Goal: Task Accomplishment & Management: Use online tool/utility

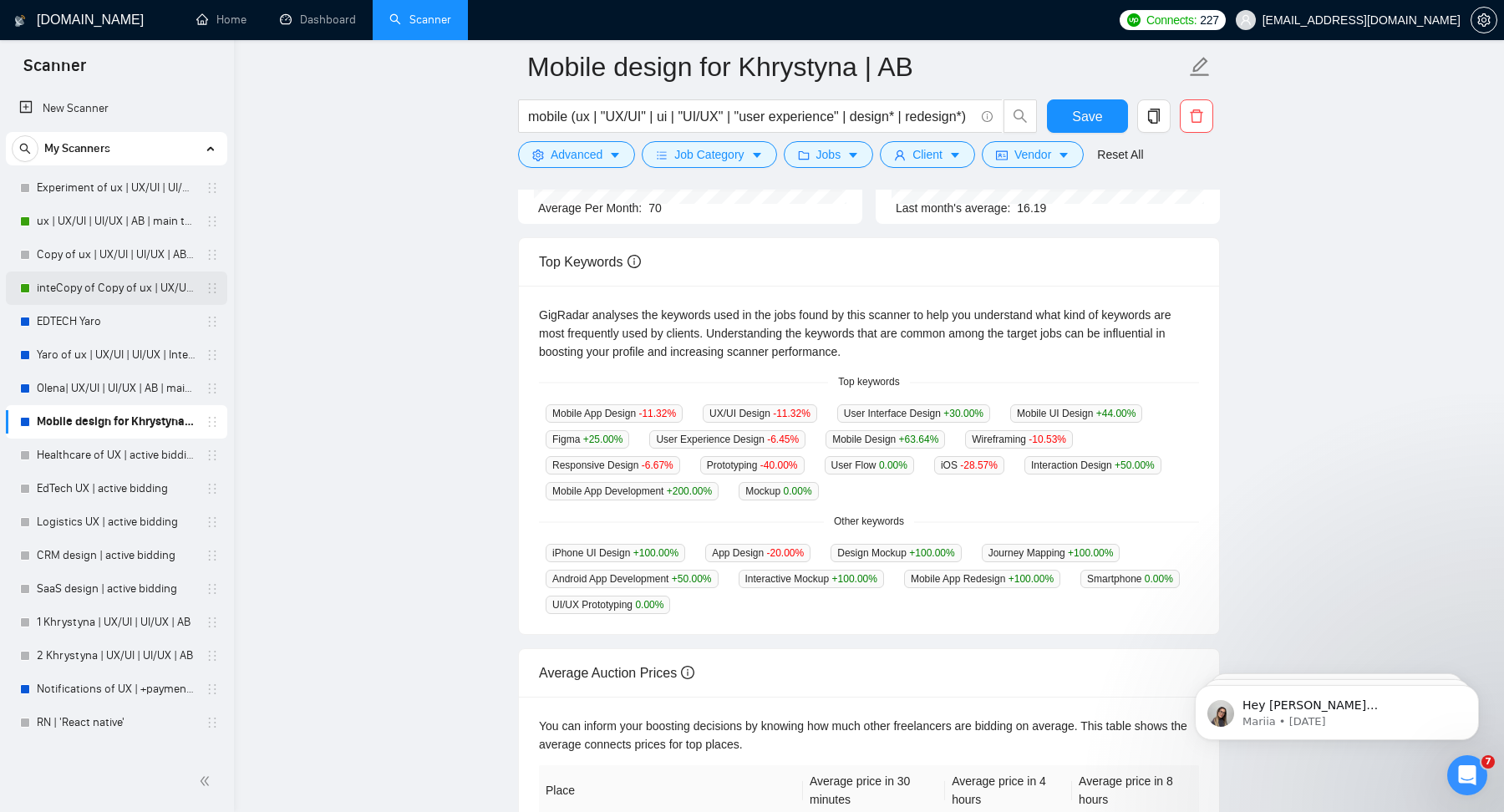
click at [111, 289] on link "inteCopy of Copy of ux | UX/UI | UI/UX | AB | main template" at bounding box center [116, 288] width 158 height 33
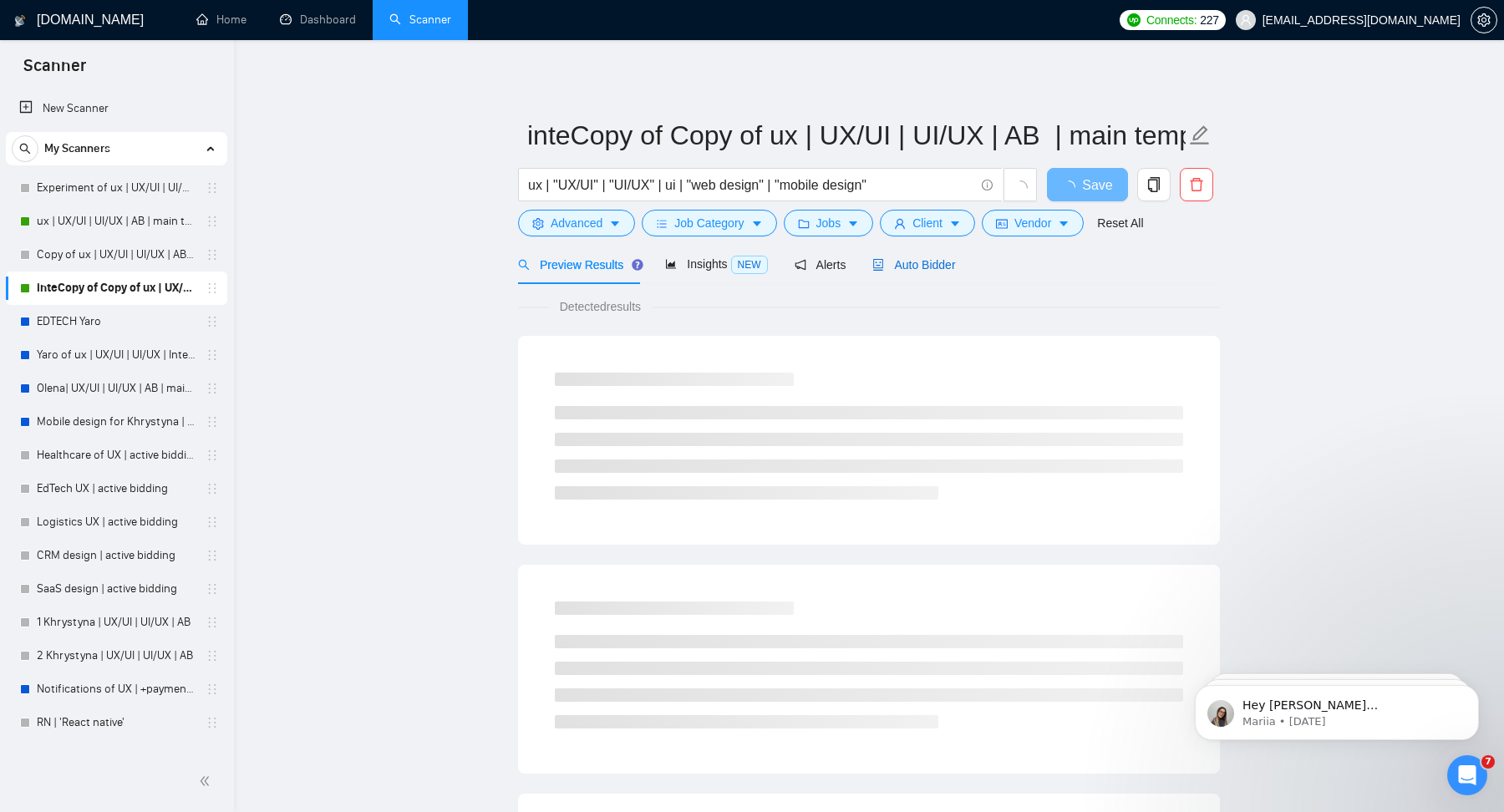
click at [944, 261] on span "Auto Bidder" at bounding box center [914, 264] width 83 height 14
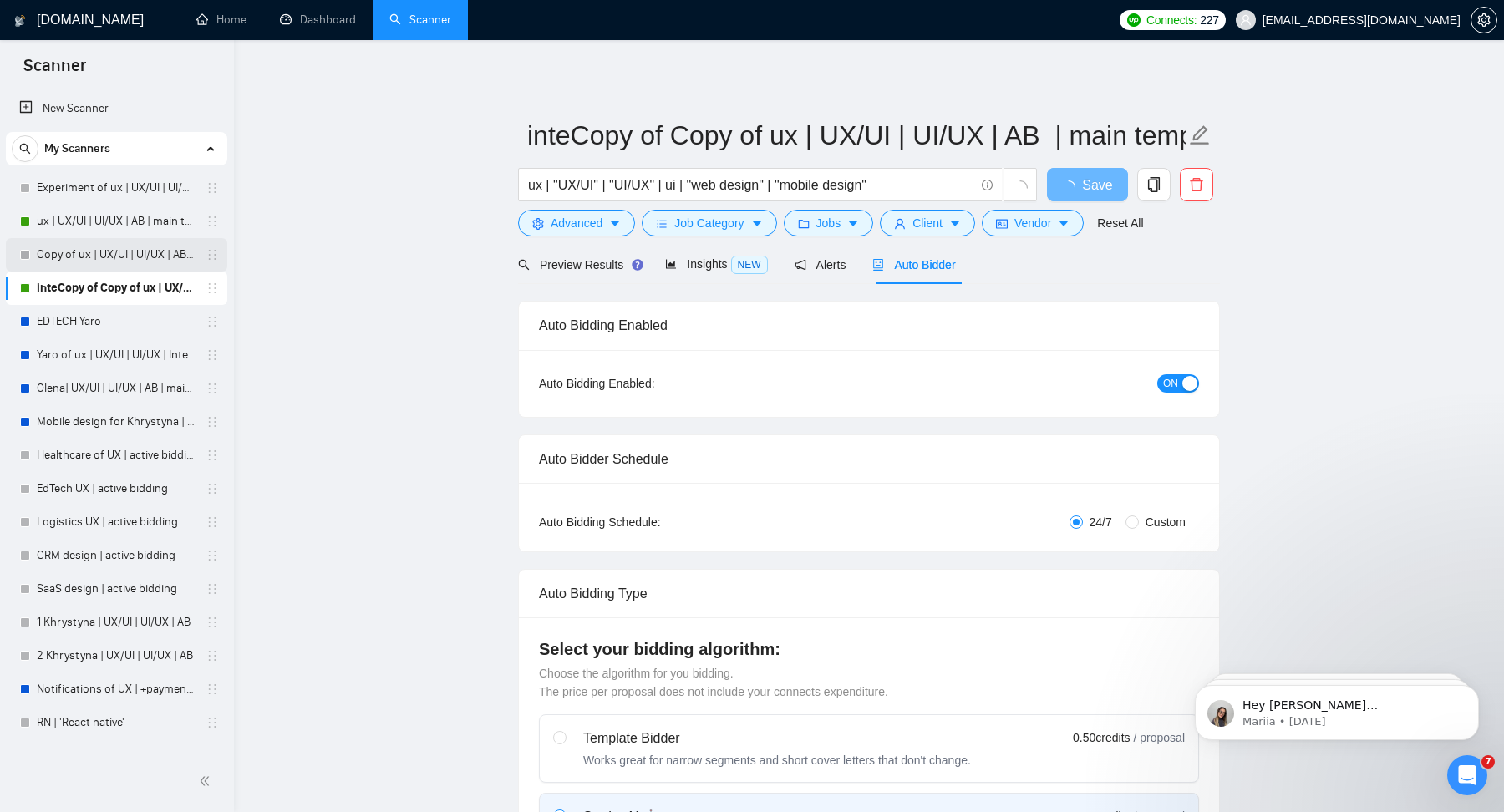
click at [94, 257] on link "Copy of ux | UX/UI | UI/UX | AB | main template" at bounding box center [116, 255] width 158 height 33
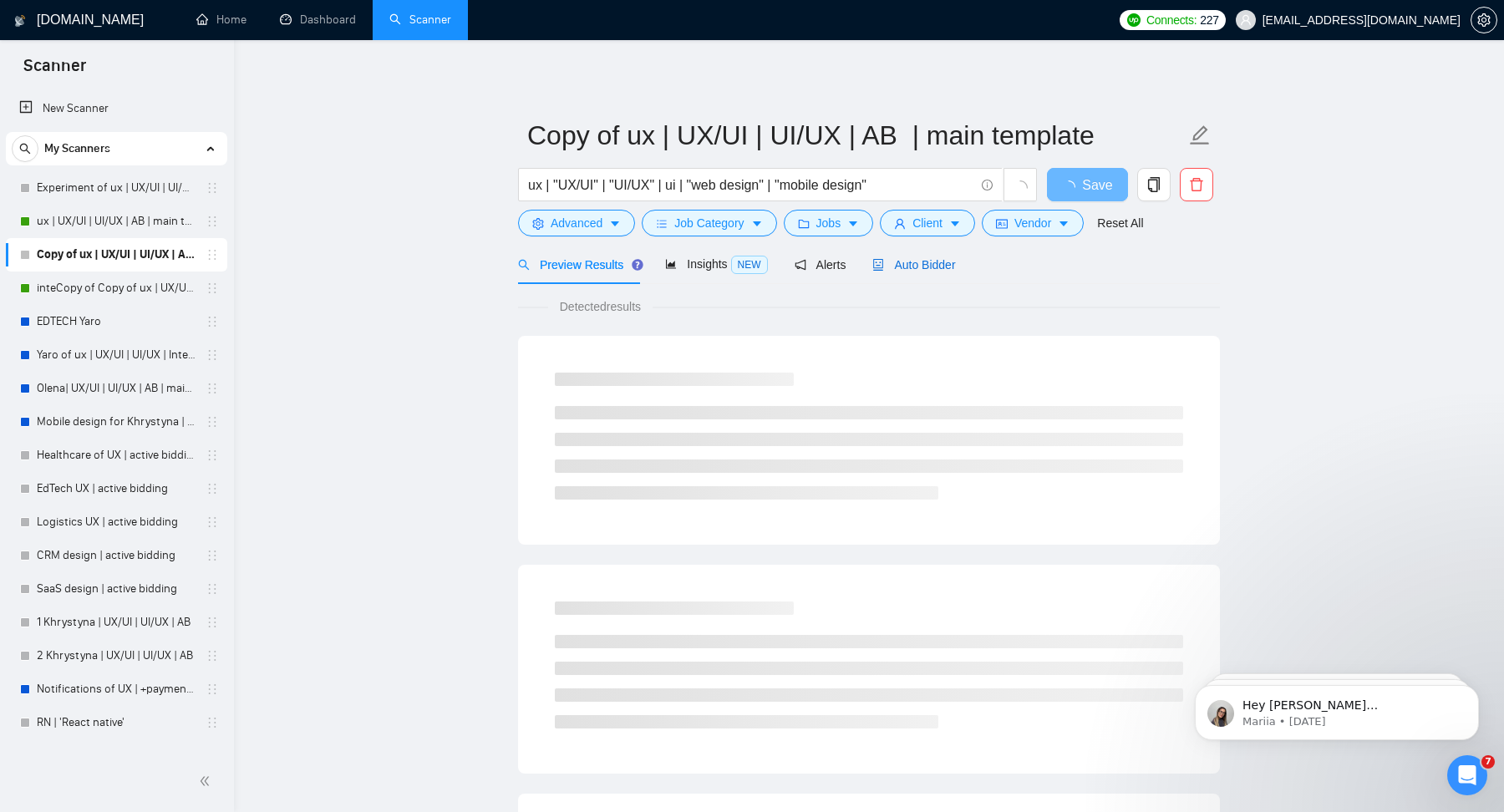
click at [940, 258] on span "Auto Bidder" at bounding box center [914, 264] width 83 height 14
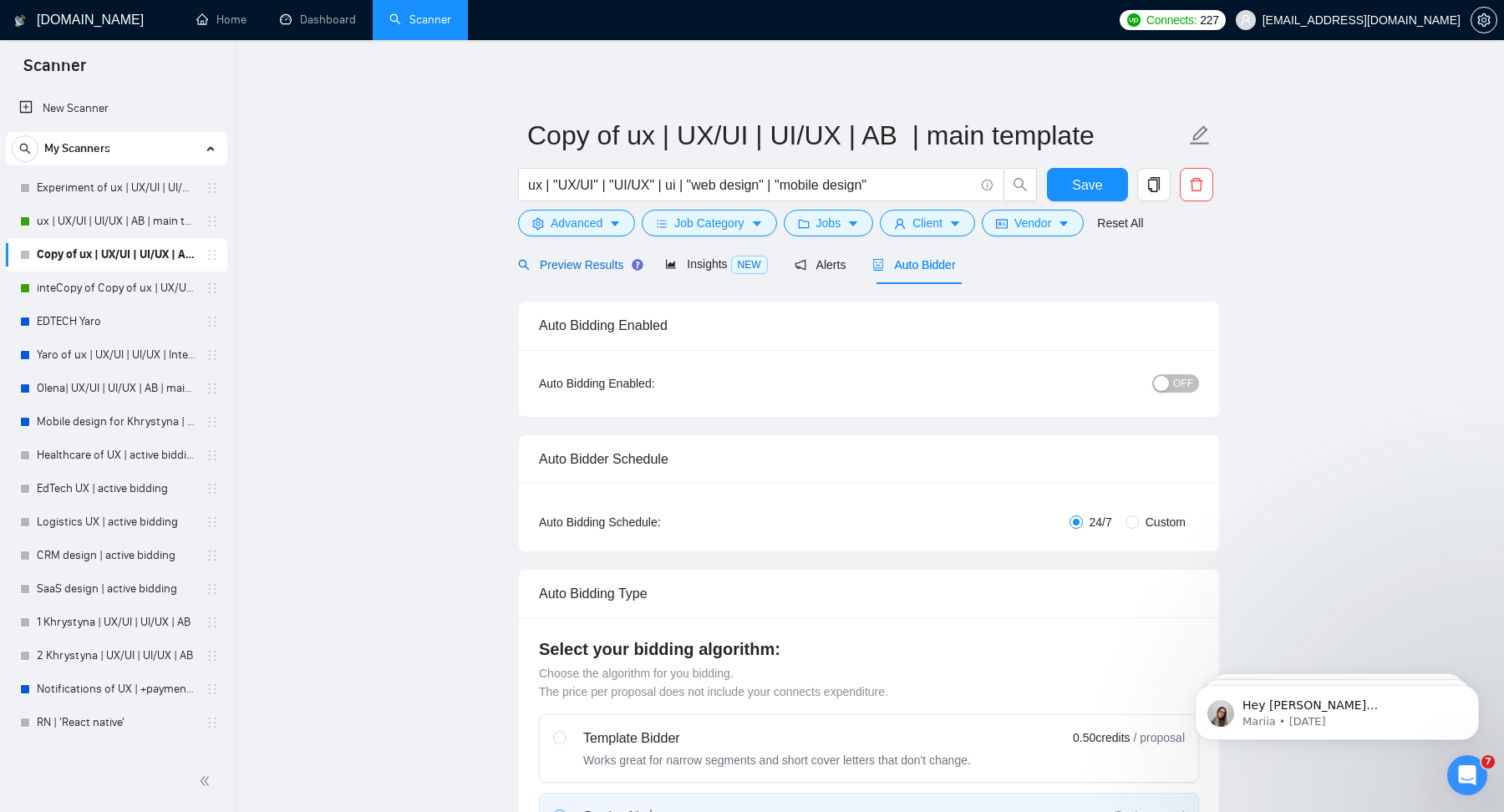
click at [552, 267] on span "Preview Results" at bounding box center [578, 264] width 121 height 14
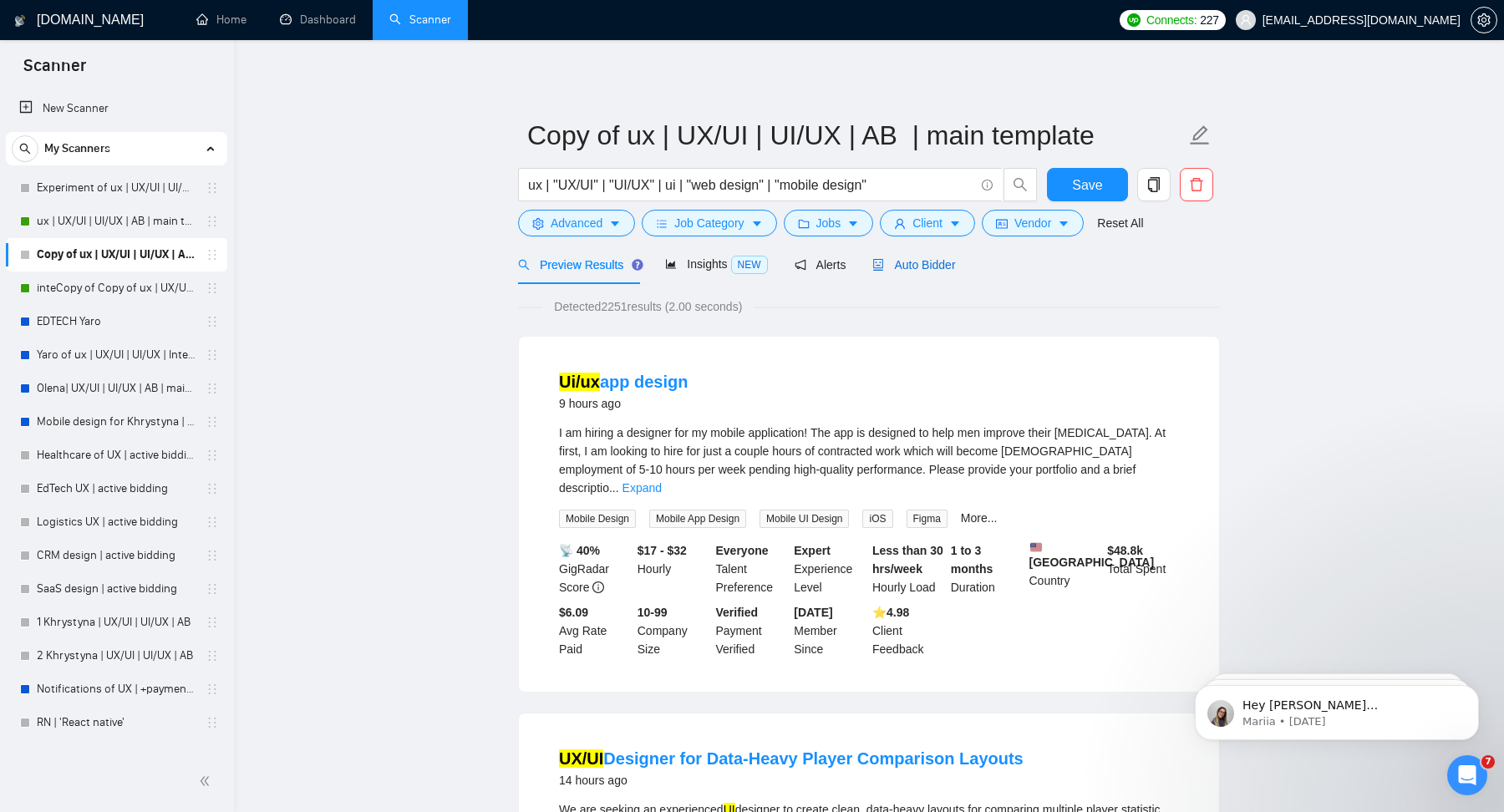
click at [938, 258] on span "Auto Bidder" at bounding box center [914, 264] width 83 height 14
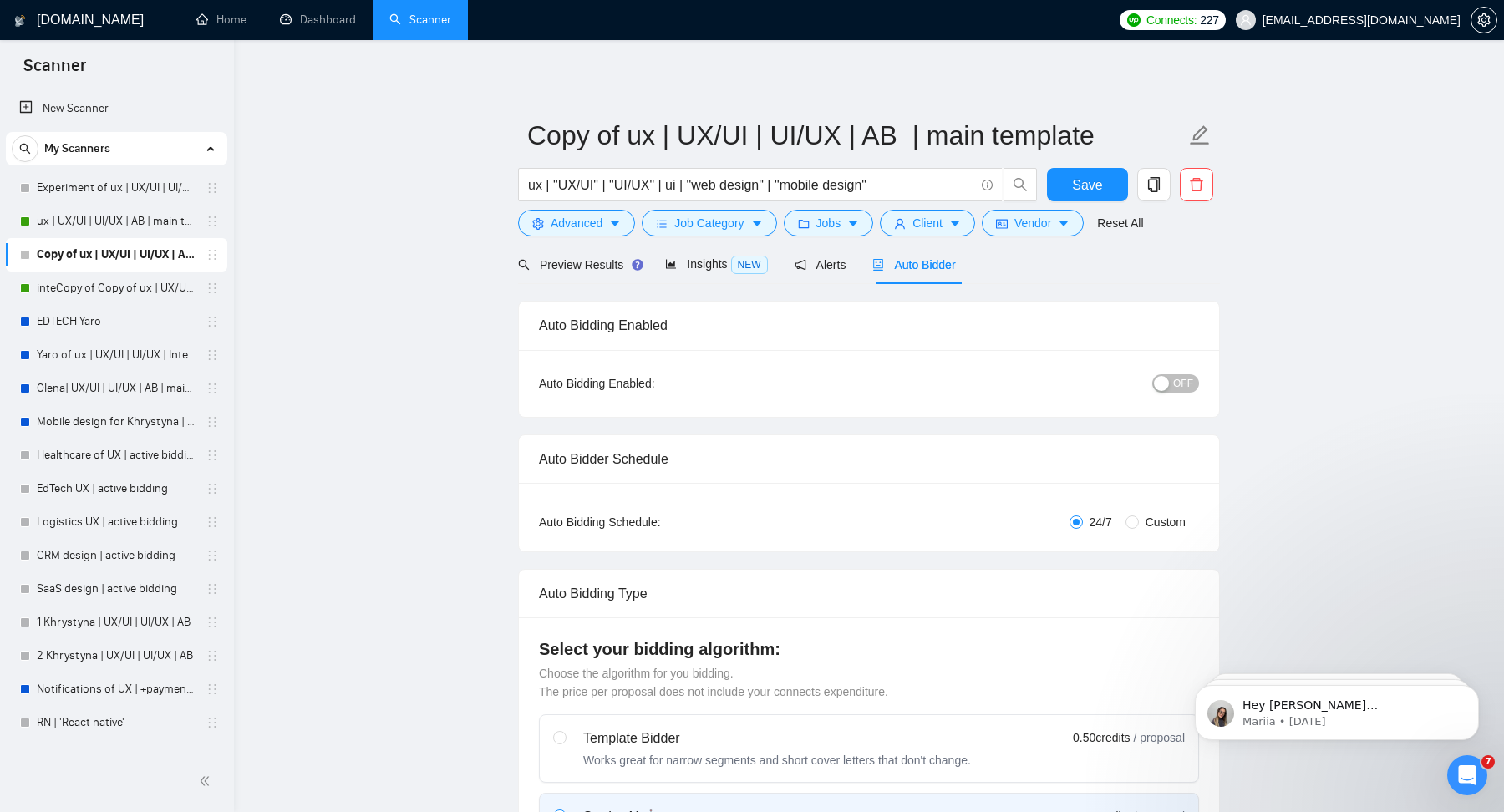
checkbox input "true"
